Goal: Task Accomplishment & Management: Complete application form

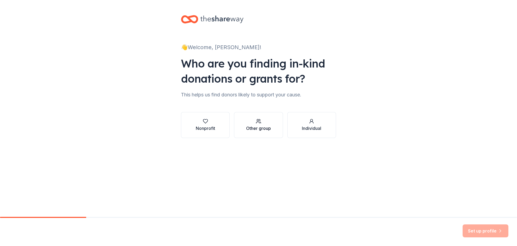
click at [259, 128] on div "Other group" at bounding box center [258, 128] width 25 height 6
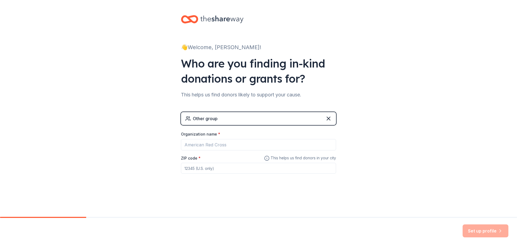
click at [209, 119] on div "Other group" at bounding box center [205, 118] width 25 height 6
click at [219, 118] on div "Other group" at bounding box center [258, 118] width 155 height 13
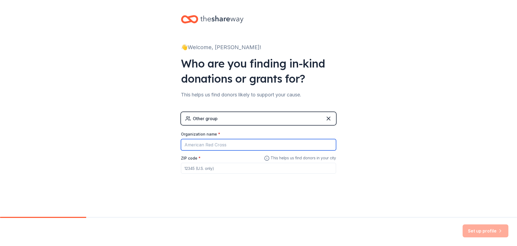
click at [185, 145] on input "Organization name *" at bounding box center [258, 144] width 155 height 11
type input "Dupre Academy High School"
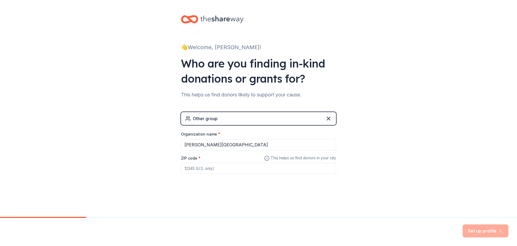
click at [191, 169] on input "ZIP code *" at bounding box center [258, 168] width 155 height 11
type input "79411"
click at [481, 230] on button "Set up profile" at bounding box center [486, 230] width 46 height 13
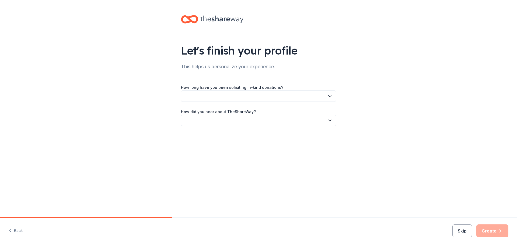
click at [329, 96] on icon "button" at bounding box center [329, 95] width 5 height 5
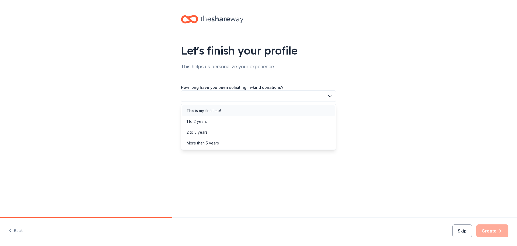
click at [220, 110] on div "This is my first time!" at bounding box center [204, 110] width 34 height 6
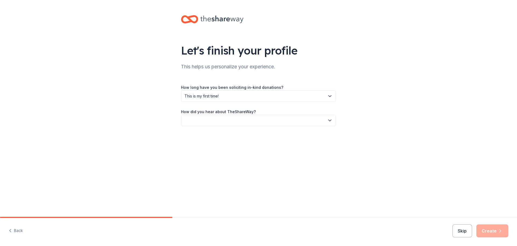
click at [330, 120] on icon "button" at bounding box center [330, 120] width 3 height 1
click at [196, 146] on div "Online search" at bounding box center [199, 145] width 25 height 6
click at [494, 229] on button "Create" at bounding box center [493, 230] width 32 height 13
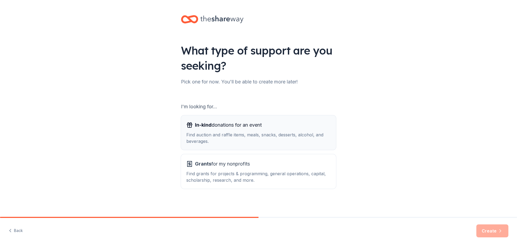
click at [222, 126] on span "In-kind donations for an event" at bounding box center [228, 124] width 67 height 9
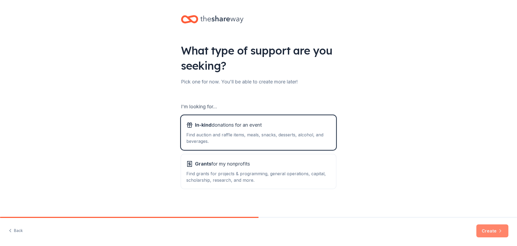
click at [490, 230] on button "Create" at bounding box center [493, 230] width 32 height 13
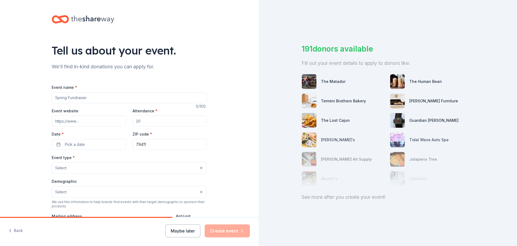
click at [90, 98] on input "Event name *" at bounding box center [129, 97] width 155 height 11
type input "P"
type input "The Phoenix Nest (Award store for students)"
click at [78, 123] on input "Event website" at bounding box center [89, 120] width 74 height 11
type input "www.lubbockisd.org/o/dahs"
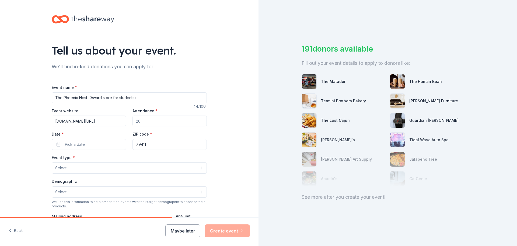
click at [142, 121] on input "Attendance *" at bounding box center [170, 120] width 74 height 11
type input "275"
click at [91, 144] on button "Pick a date" at bounding box center [89, 144] width 74 height 11
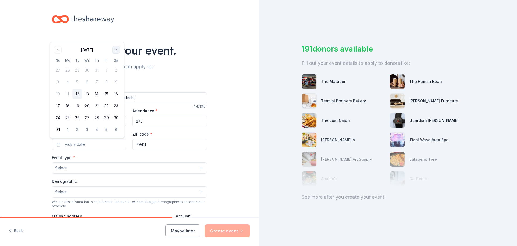
click at [116, 50] on button "Go to next month" at bounding box center [116, 50] width 8 height 8
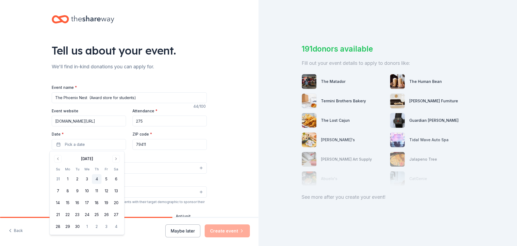
click at [97, 179] on button "4" at bounding box center [97, 179] width 10 height 10
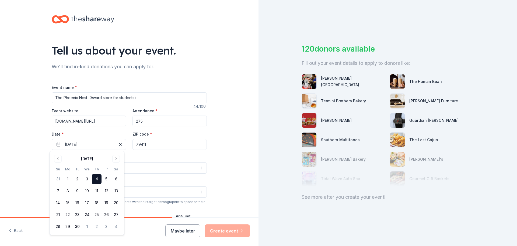
click at [153, 168] on button "Select" at bounding box center [129, 167] width 155 height 11
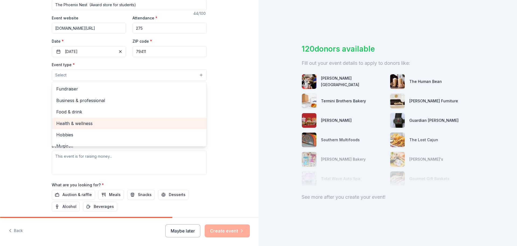
scroll to position [88, 0]
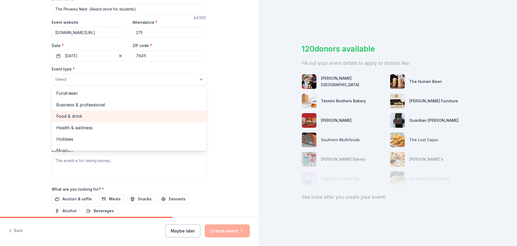
click at [70, 117] on span "Food & drink" at bounding box center [129, 115] width 146 height 7
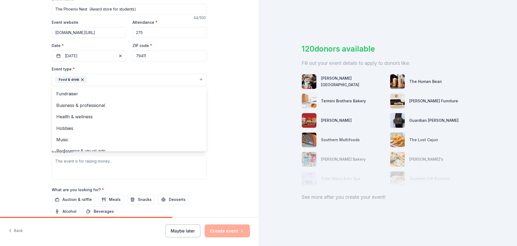
click at [225, 106] on div "Tell us about your event. We'll find in-kind donations you can apply for. Event…" at bounding box center [129, 91] width 259 height 359
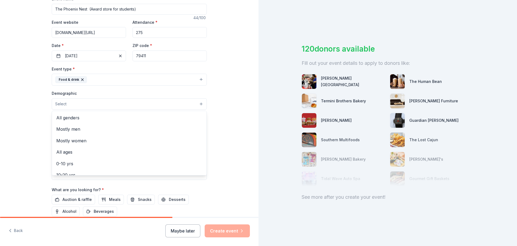
click at [76, 103] on button "Select" at bounding box center [129, 103] width 155 height 11
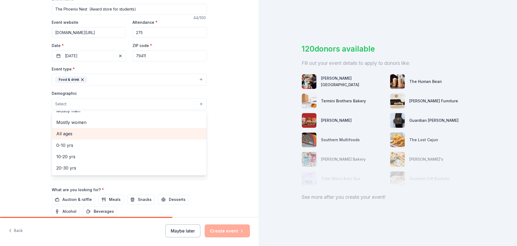
scroll to position [27, 0]
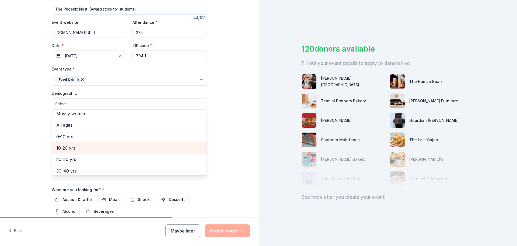
click at [57, 148] on span "10-20 yrs" at bounding box center [129, 147] width 146 height 7
click at [222, 143] on div "Tell us about your event. We'll find in-kind donations you can apply for. Event…" at bounding box center [129, 92] width 259 height 360
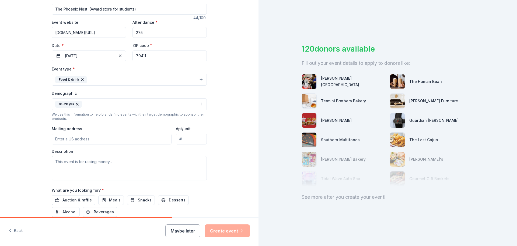
click at [90, 139] on input "Mailing address" at bounding box center [112, 138] width 120 height 11
type input "2008 Avenue T, Lubbock, TX, 79411"
click at [71, 163] on textarea at bounding box center [129, 168] width 155 height 24
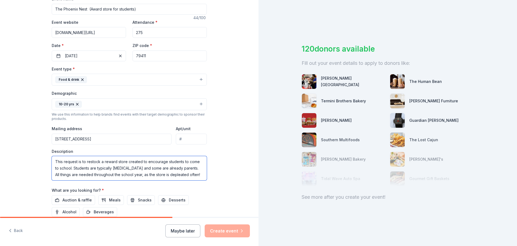
click at [160, 175] on textarea "This request is to restock a reward store created to encourage students to come…" at bounding box center [129, 168] width 155 height 24
drag, startPoint x: 168, startPoint y: 174, endPoint x: 150, endPoint y: 175, distance: 18.6
click at [150, 175] on textarea "This request is to restock a reward store created to encourage students to come…" at bounding box center [129, 168] width 155 height 24
click at [186, 176] on textarea "This request is to restock a reward store created to encourage students to come…" at bounding box center [129, 168] width 155 height 24
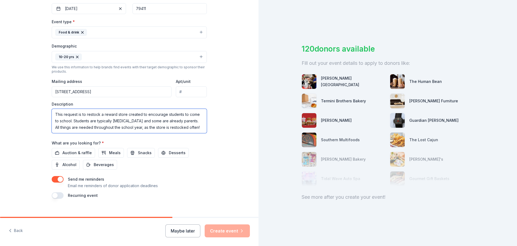
scroll to position [143, 0]
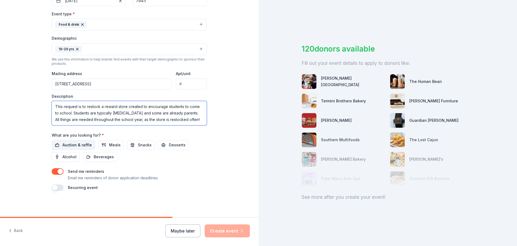
type textarea "This request is to restock a reward store created to encourage students to come…"
click at [81, 145] on span "Auction & raffle" at bounding box center [77, 144] width 29 height 6
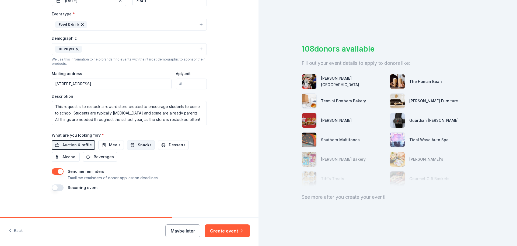
click at [139, 146] on span "Snacks" at bounding box center [145, 144] width 14 height 6
click at [99, 157] on span "Beverages" at bounding box center [104, 156] width 20 height 6
click at [52, 188] on button "button" at bounding box center [58, 187] width 12 height 6
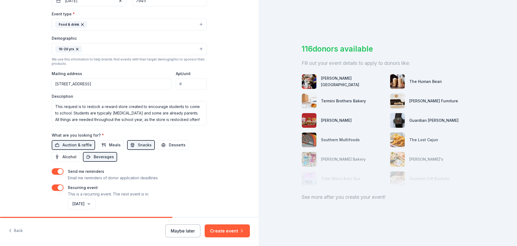
scroll to position [163, 0]
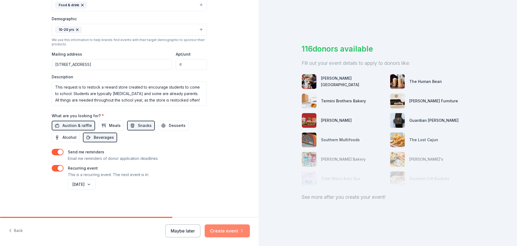
click at [223, 231] on button "Create event" at bounding box center [227, 230] width 45 height 13
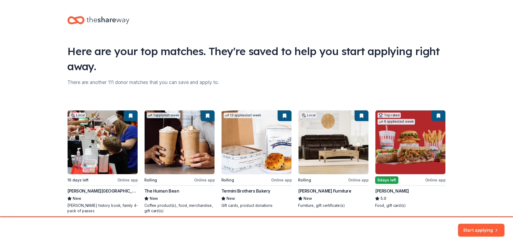
scroll to position [23, 0]
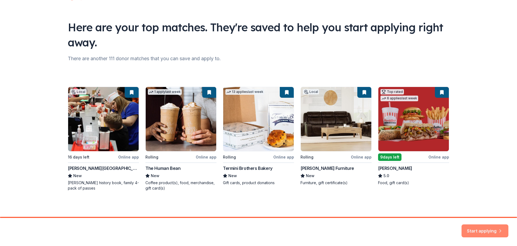
click at [474, 229] on button "Start applying" at bounding box center [485, 227] width 47 height 13
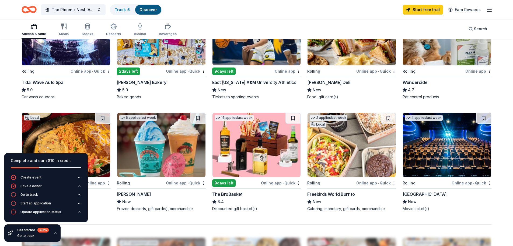
scroll to position [323, 0]
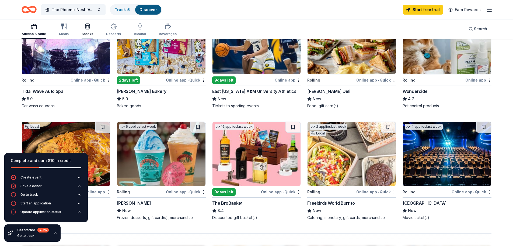
click at [88, 27] on icon "button" at bounding box center [88, 27] width 0 height 4
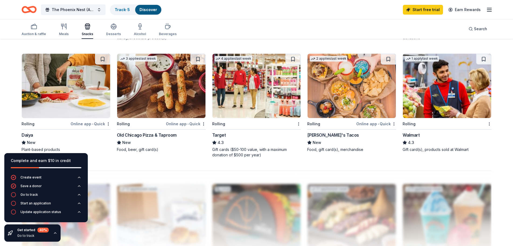
scroll to position [377, 0]
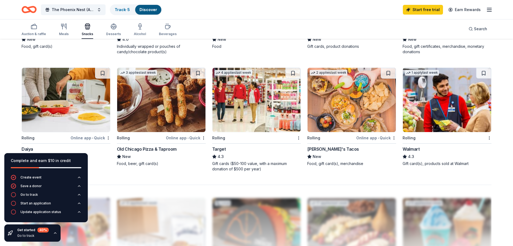
click at [447, 126] on img at bounding box center [447, 100] width 88 height 64
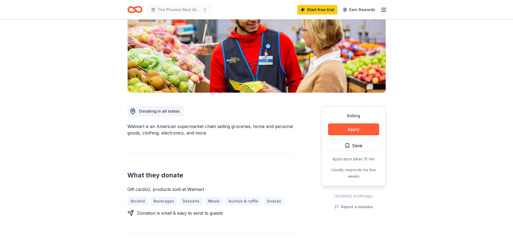
scroll to position [81, 0]
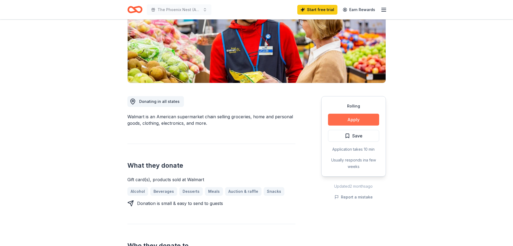
click at [351, 119] on button "Apply" at bounding box center [353, 119] width 51 height 12
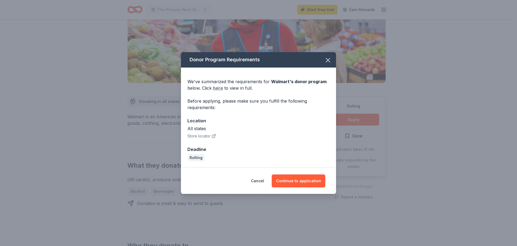
click at [219, 88] on link "here" at bounding box center [218, 88] width 10 height 6
click at [297, 181] on button "Continue to application" at bounding box center [299, 180] width 54 height 13
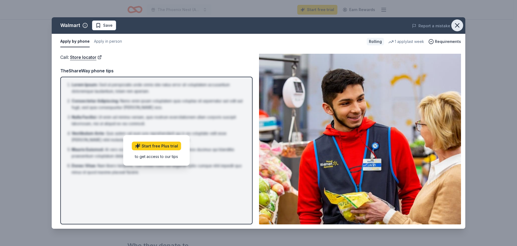
click at [459, 26] on icon "button" at bounding box center [458, 26] width 8 height 8
